Goal: Task Accomplishment & Management: Use online tool/utility

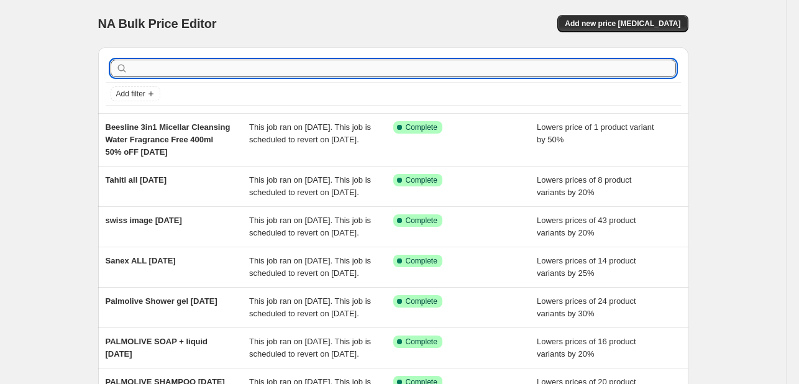
click at [251, 75] on input "text" at bounding box center [404, 68] width 546 height 17
type input "lrp"
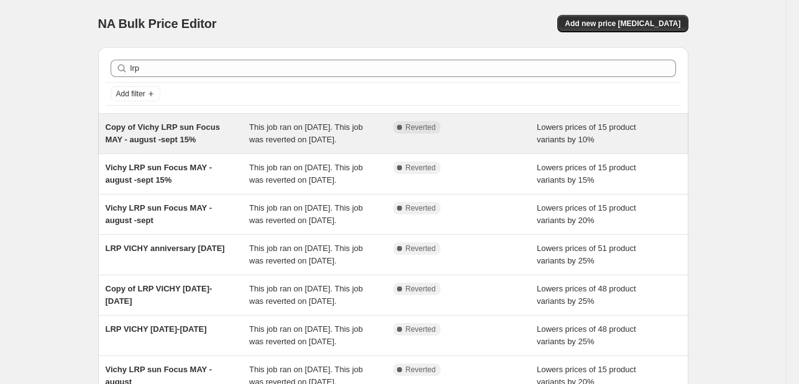
click at [272, 138] on span "This job ran on [DATE]. This job was reverted on [DATE]." at bounding box center [306, 133] width 114 height 22
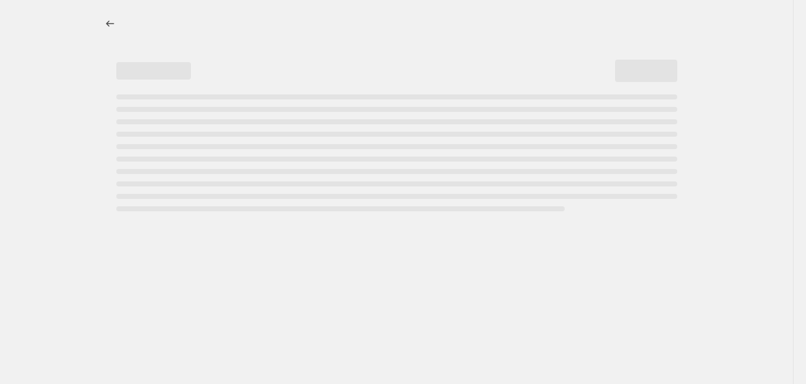
select select "percentage"
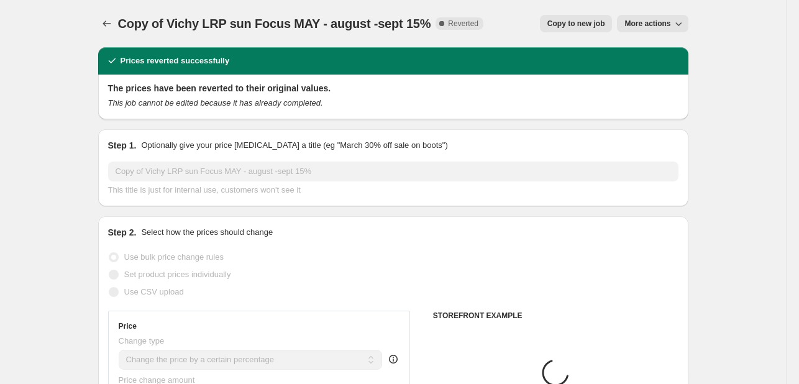
click at [554, 27] on button "Copy to new job" at bounding box center [576, 23] width 73 height 17
select select "percentage"
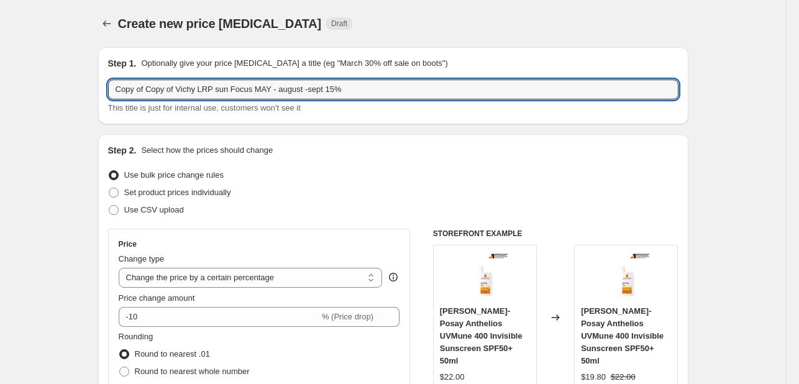
drag, startPoint x: 178, startPoint y: 88, endPoint x: 65, endPoint y: 73, distance: 114.2
click at [263, 88] on input "Vichy LRP sun Focus MAY - august -sept 15%" at bounding box center [393, 90] width 571 height 20
type input "Vichy LRP sun Focus MAY - august -sept - oct 15%"
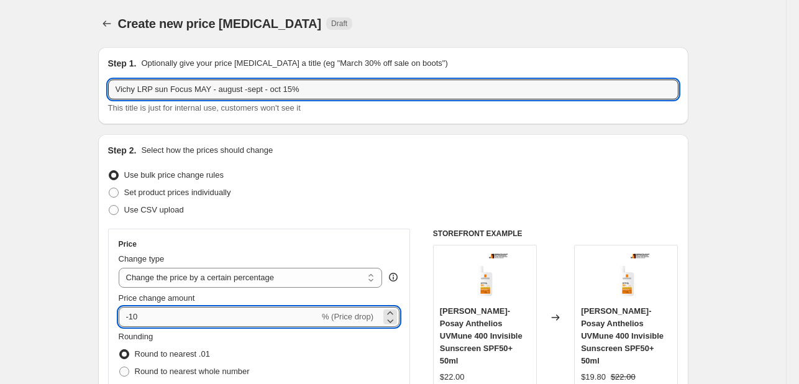
click at [185, 315] on input "-10" at bounding box center [219, 317] width 201 height 20
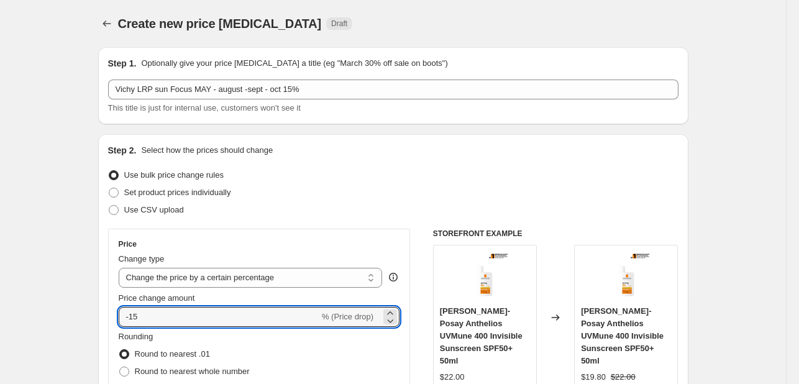
type input "-15"
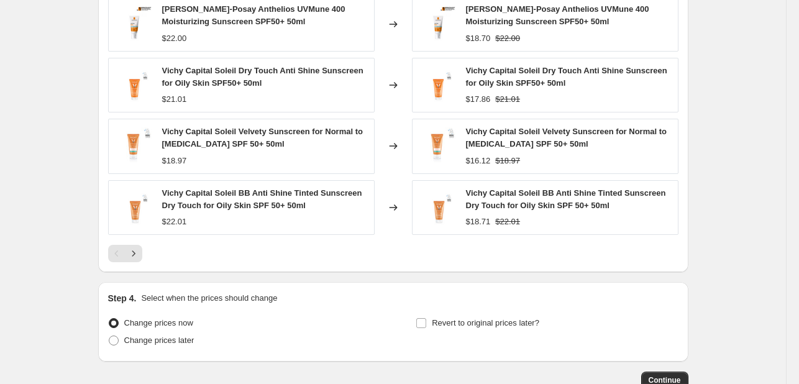
scroll to position [932, 0]
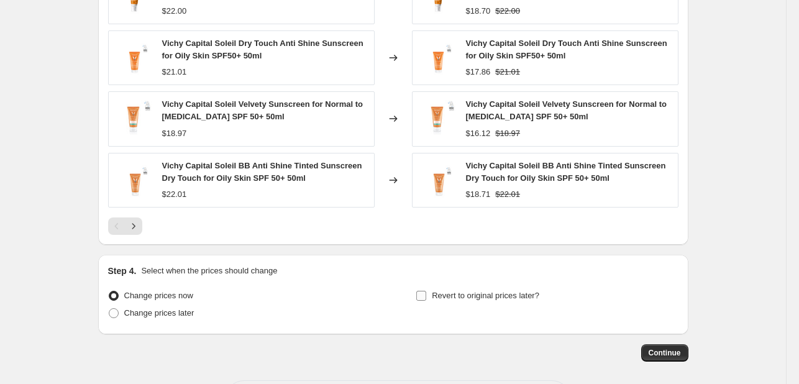
click at [484, 300] on span "Revert to original prices later?" at bounding box center [486, 296] width 108 height 12
click at [426, 300] on input "Revert to original prices later?" at bounding box center [421, 296] width 10 height 10
checkbox input "true"
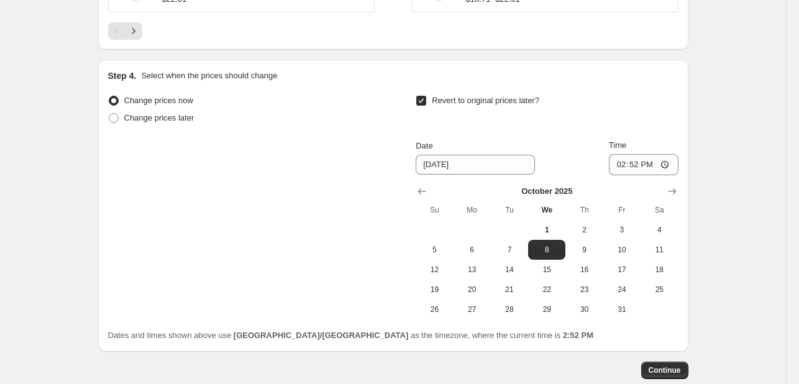
scroll to position [1197, 0]
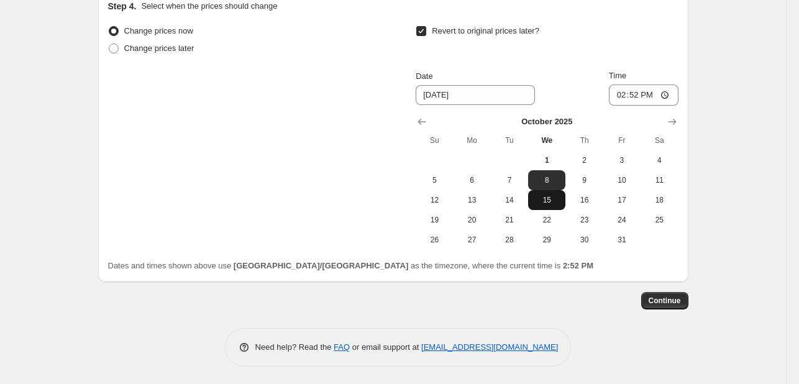
click at [548, 201] on span "15" at bounding box center [546, 200] width 27 height 10
type input "[DATE]"
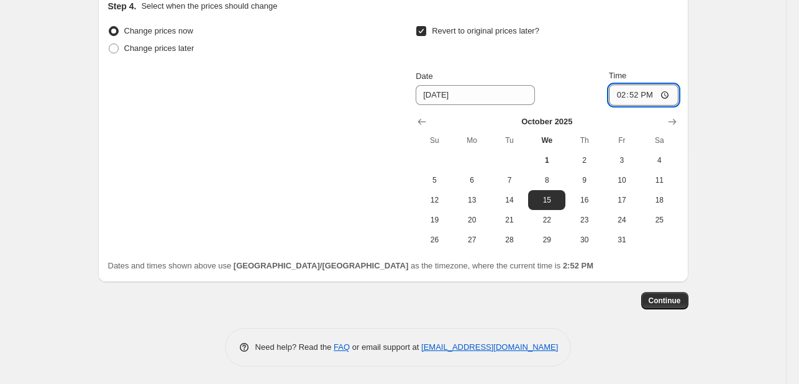
click at [620, 95] on input "14:52" at bounding box center [644, 95] width 70 height 21
type input "23:55"
click at [681, 303] on span "Continue" at bounding box center [665, 301] width 32 height 10
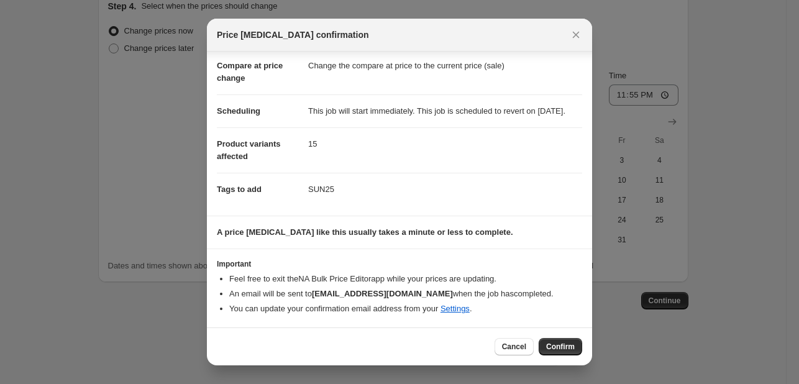
scroll to position [69, 0]
click at [568, 343] on span "Confirm" at bounding box center [560, 347] width 29 height 10
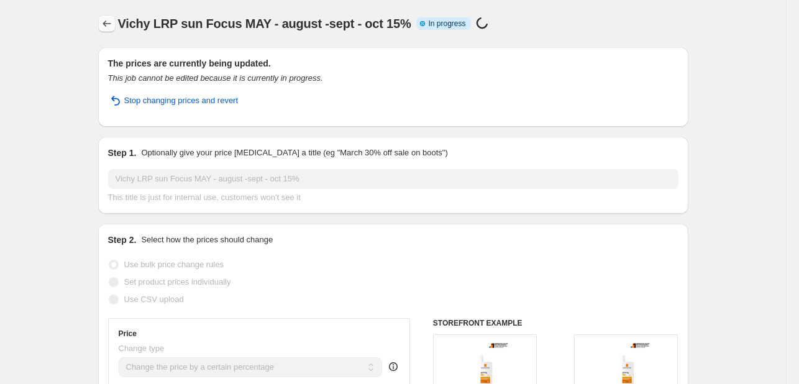
click at [104, 23] on icon "Price change jobs" at bounding box center [107, 23] width 12 height 12
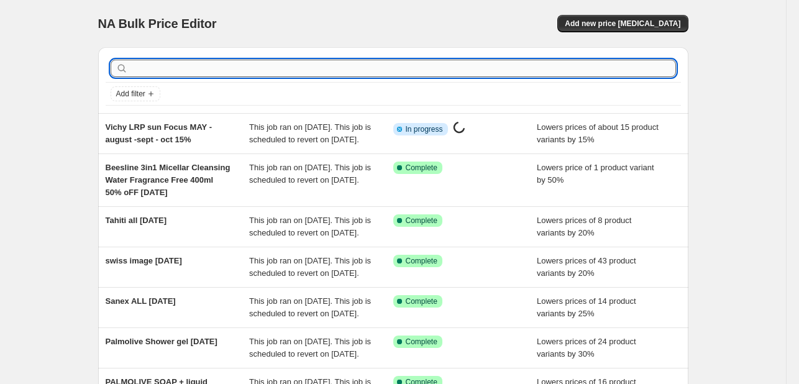
click at [186, 70] on input "text" at bounding box center [404, 68] width 546 height 17
type input "mustela"
